Goal: Task Accomplishment & Management: Use online tool/utility

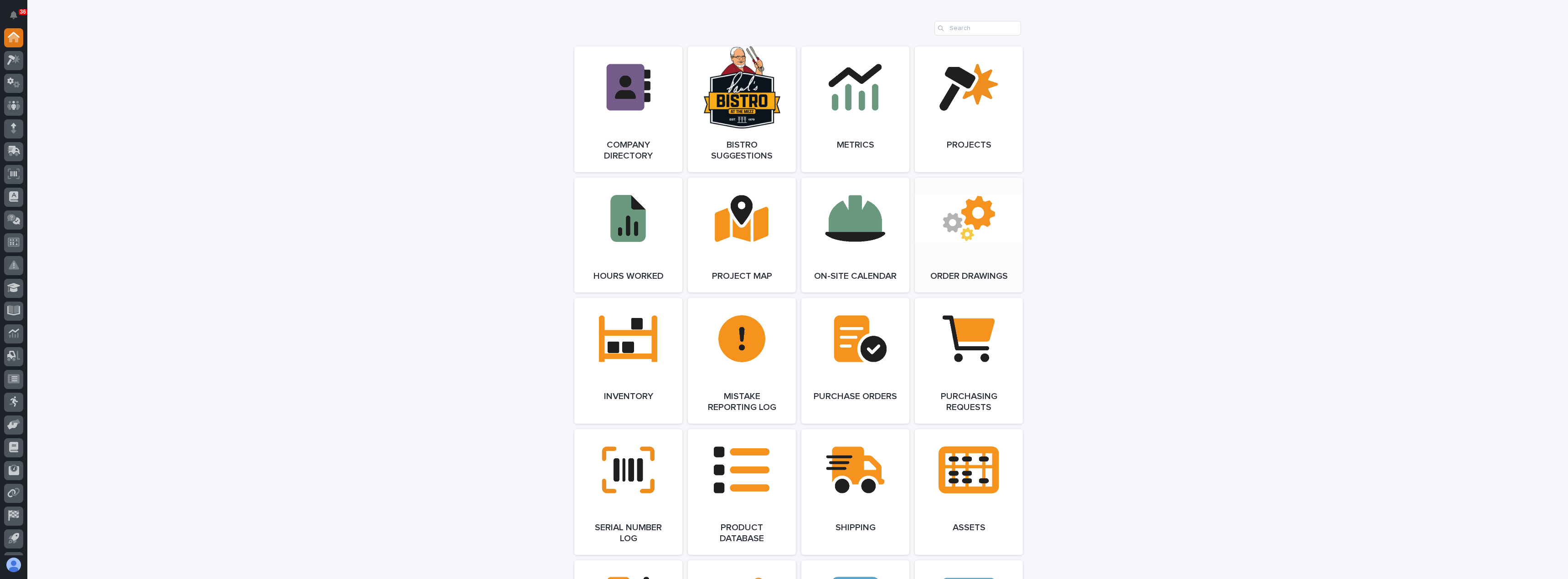
scroll to position [729, 0]
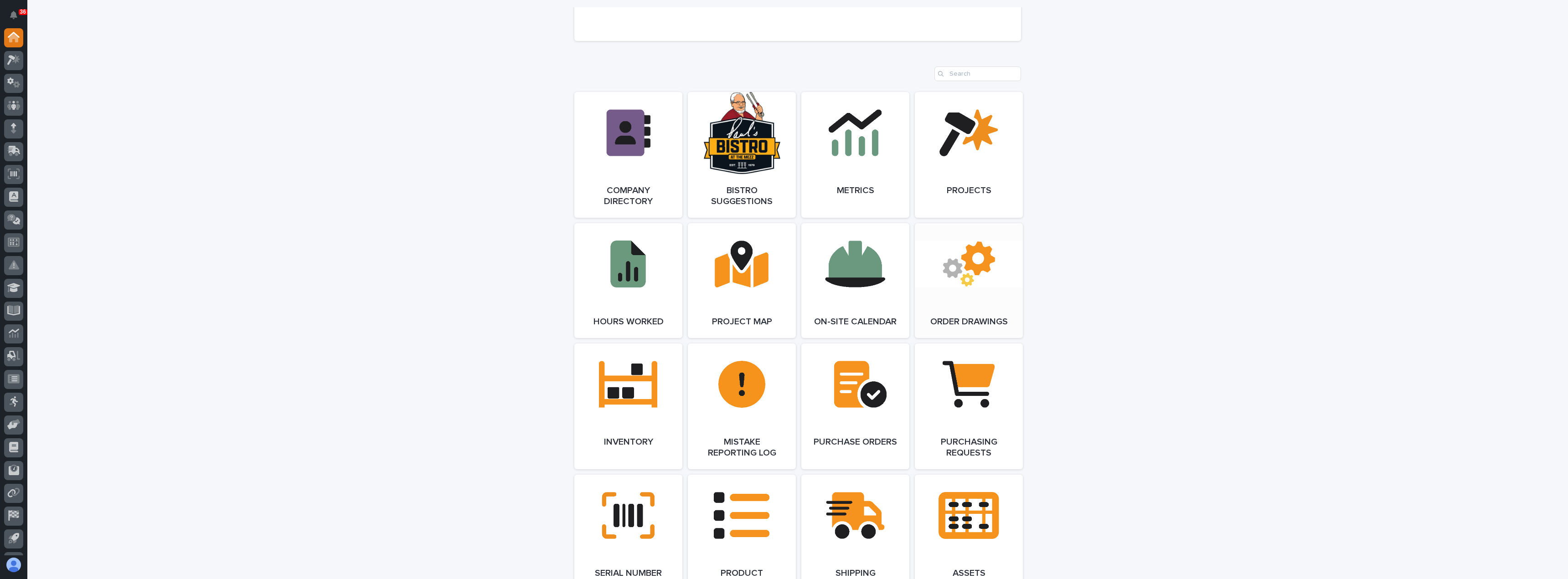
click at [974, 272] on link "Open Link" at bounding box center [968, 280] width 108 height 115
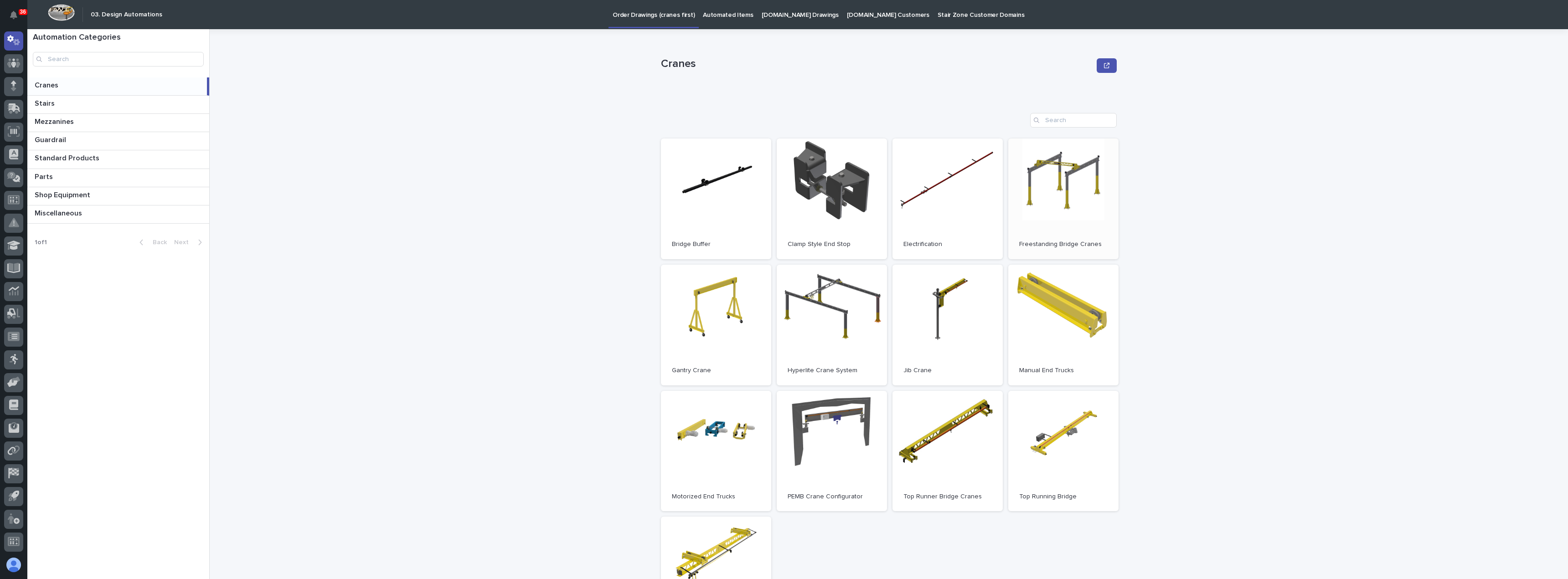
click at [1040, 242] on p "Freestanding Bridge Cranes" at bounding box center [1063, 244] width 88 height 8
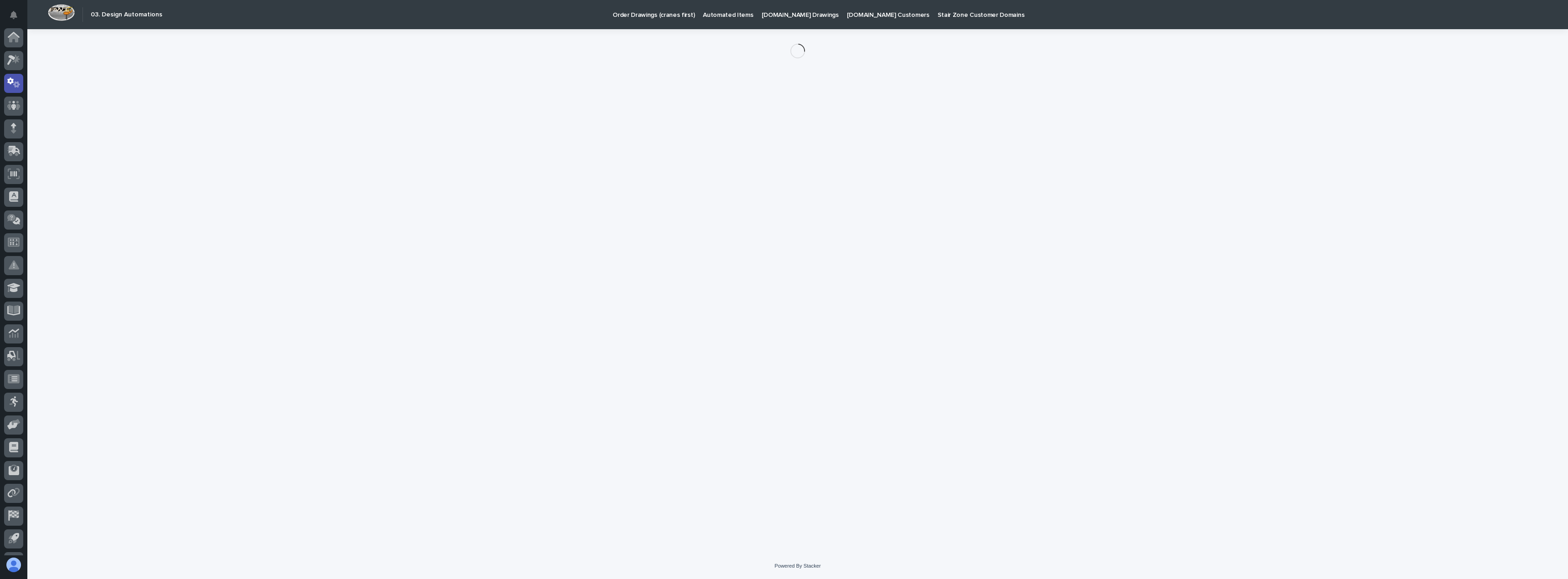
scroll to position [43, 0]
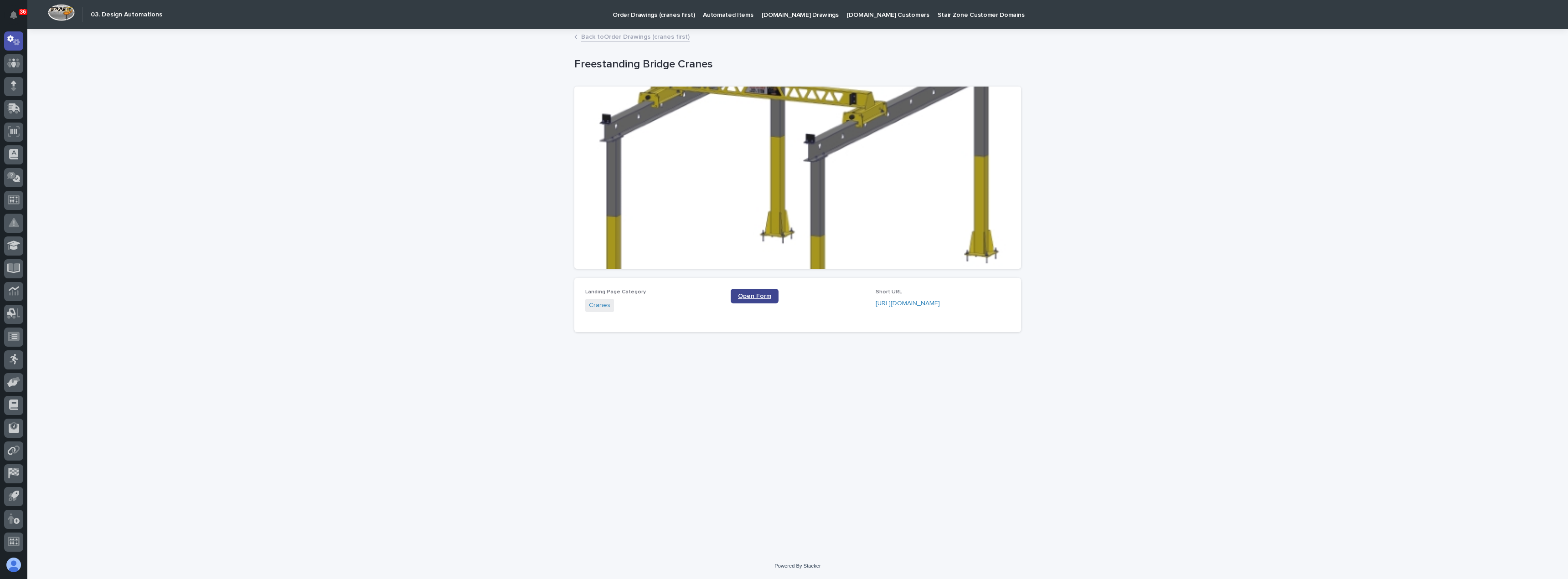
click at [760, 293] on span "Open Form" at bounding box center [754, 296] width 33 height 6
